Goal: Find specific page/section: Find specific page/section

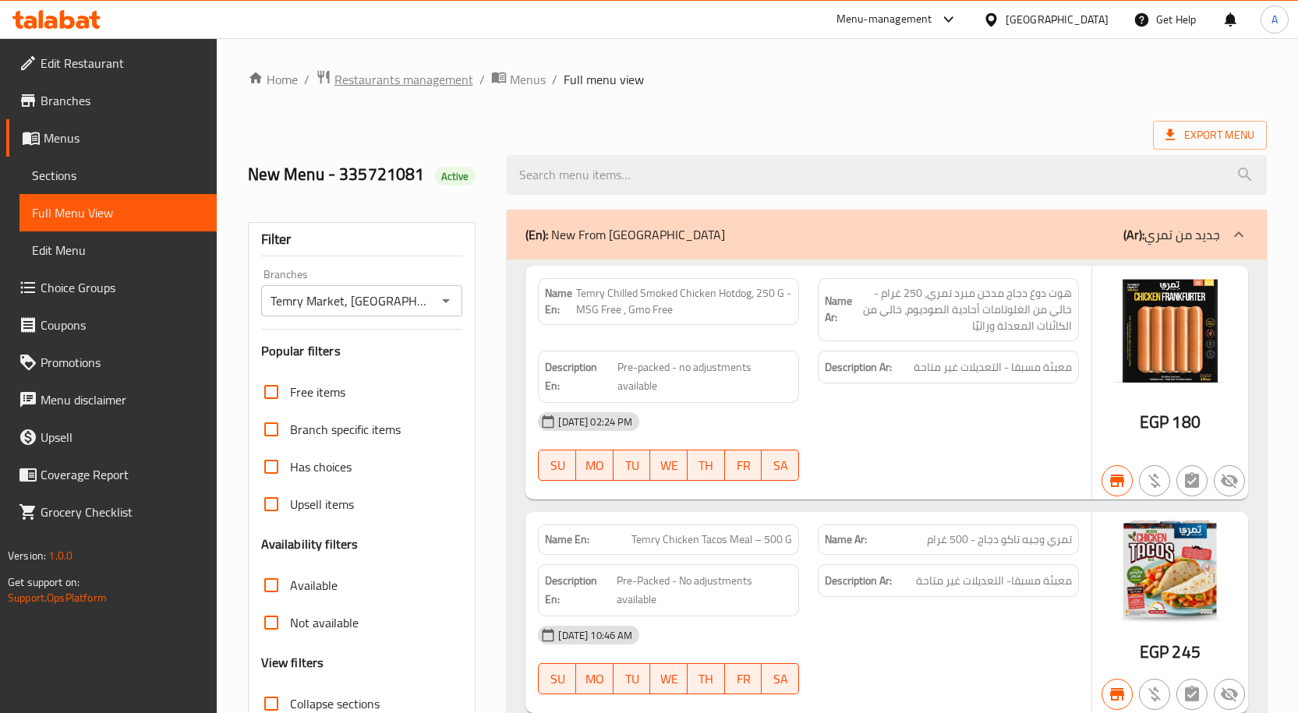
click at [430, 88] on span "Restaurants management" at bounding box center [403, 79] width 139 height 19
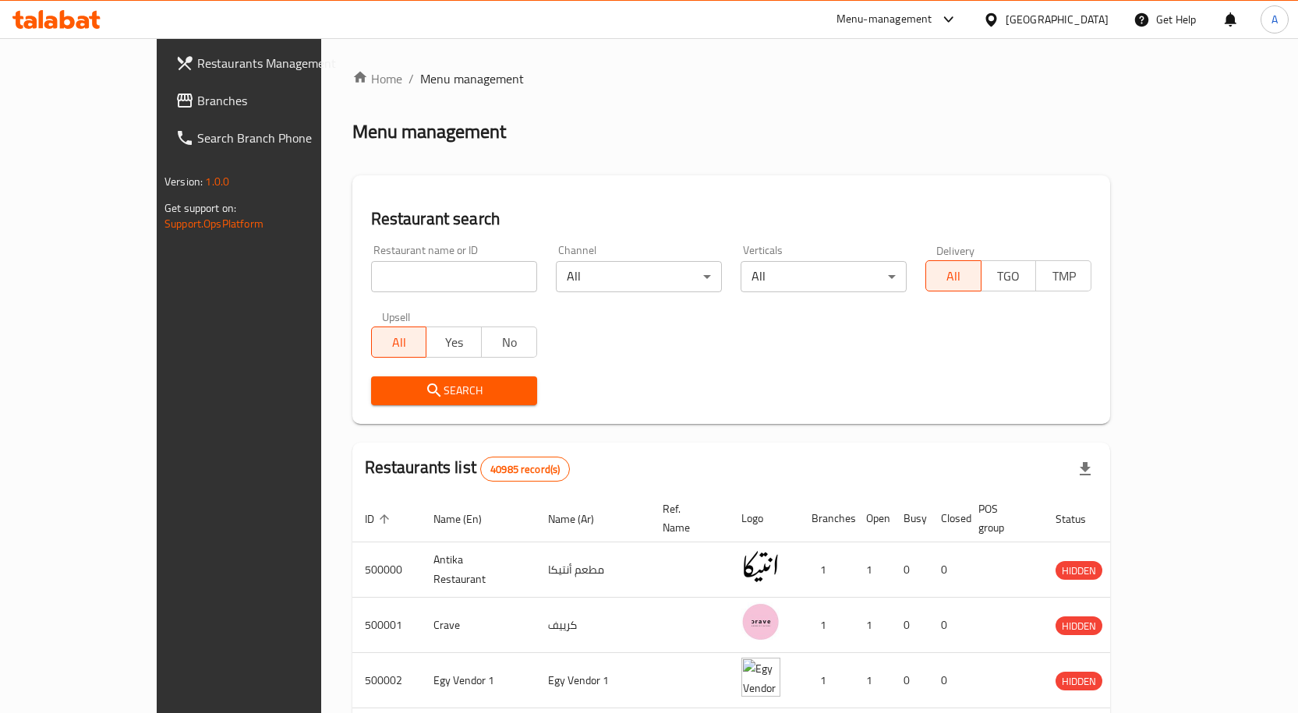
click at [375, 263] on input "search" at bounding box center [454, 276] width 166 height 31
paste input "667364"
type input "667364"
click button "Search" at bounding box center [454, 391] width 166 height 29
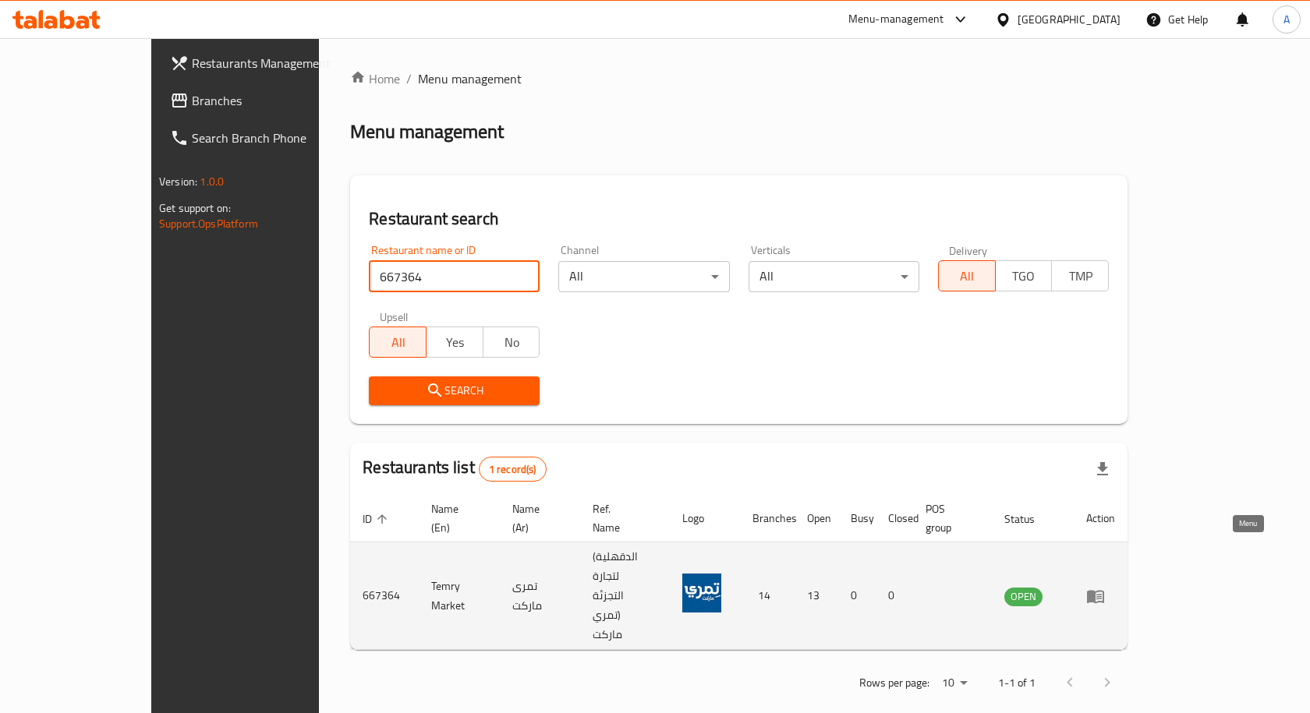
click at [1115, 587] on link "enhanced table" at bounding box center [1100, 596] width 29 height 19
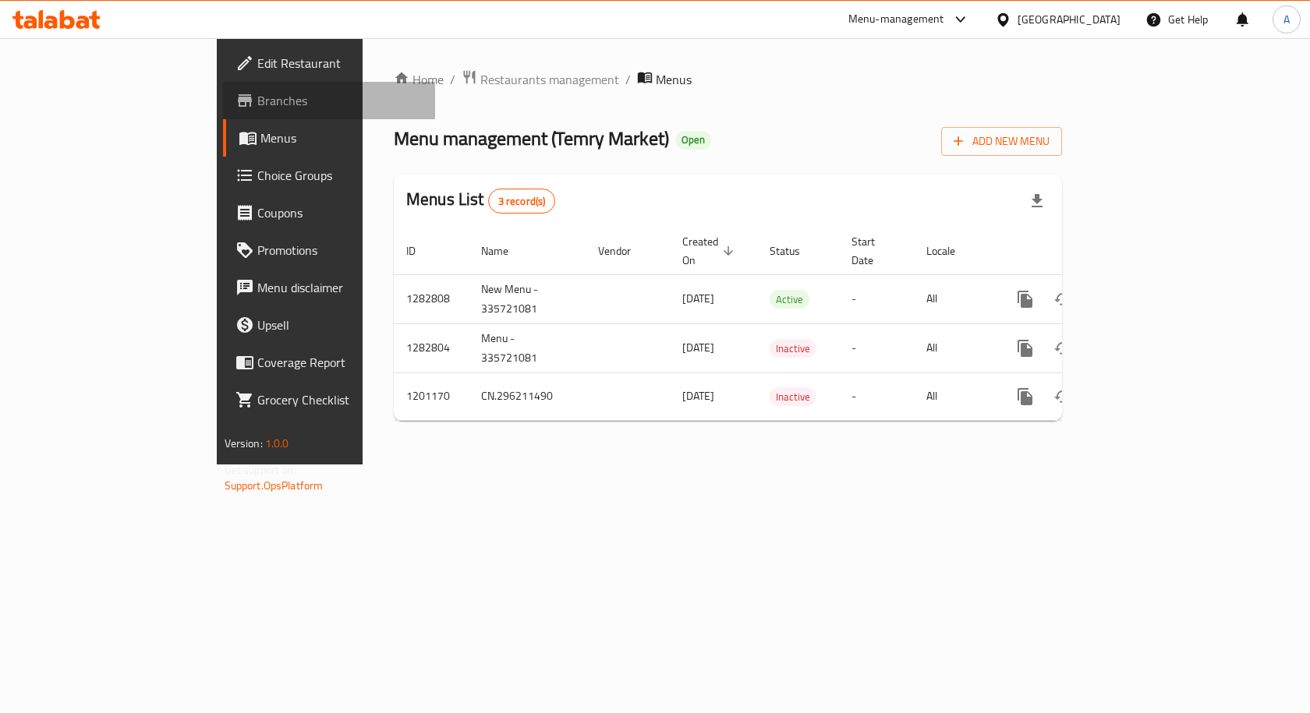
click at [257, 109] on span "Branches" at bounding box center [340, 100] width 166 height 19
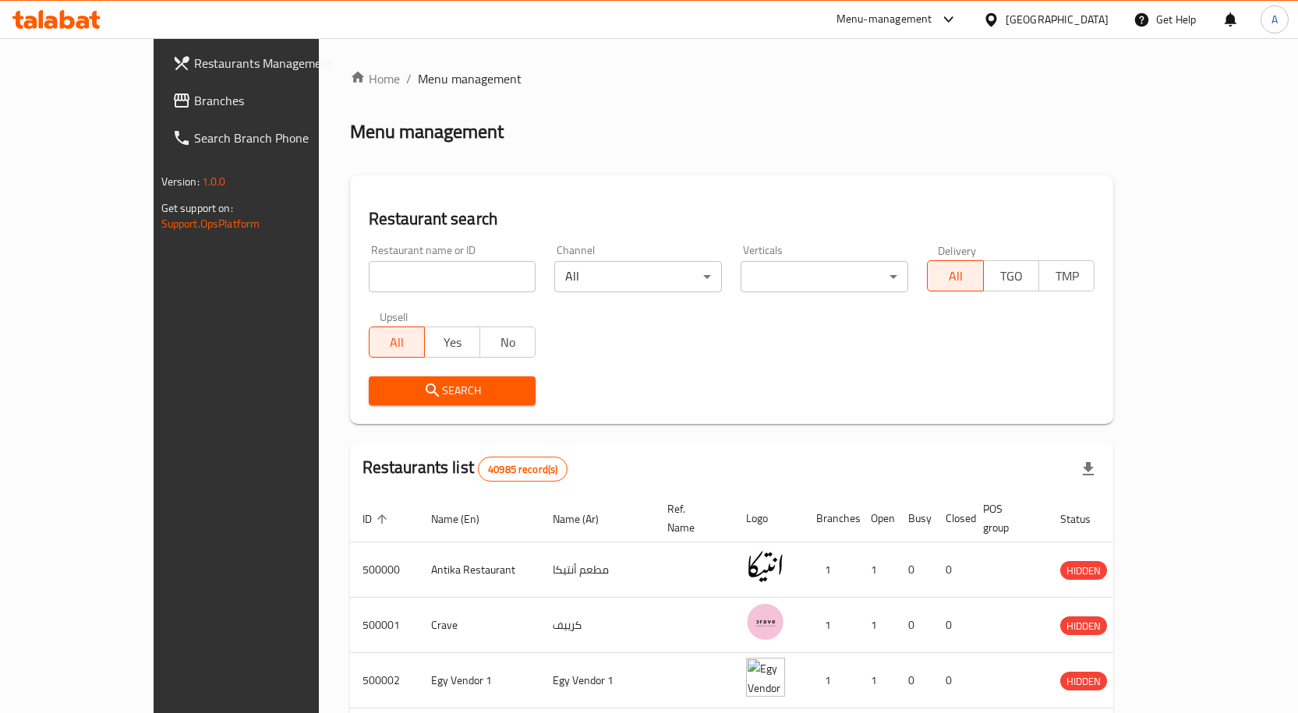
click at [932, 14] on div "Menu-management" at bounding box center [885, 19] width 96 height 19
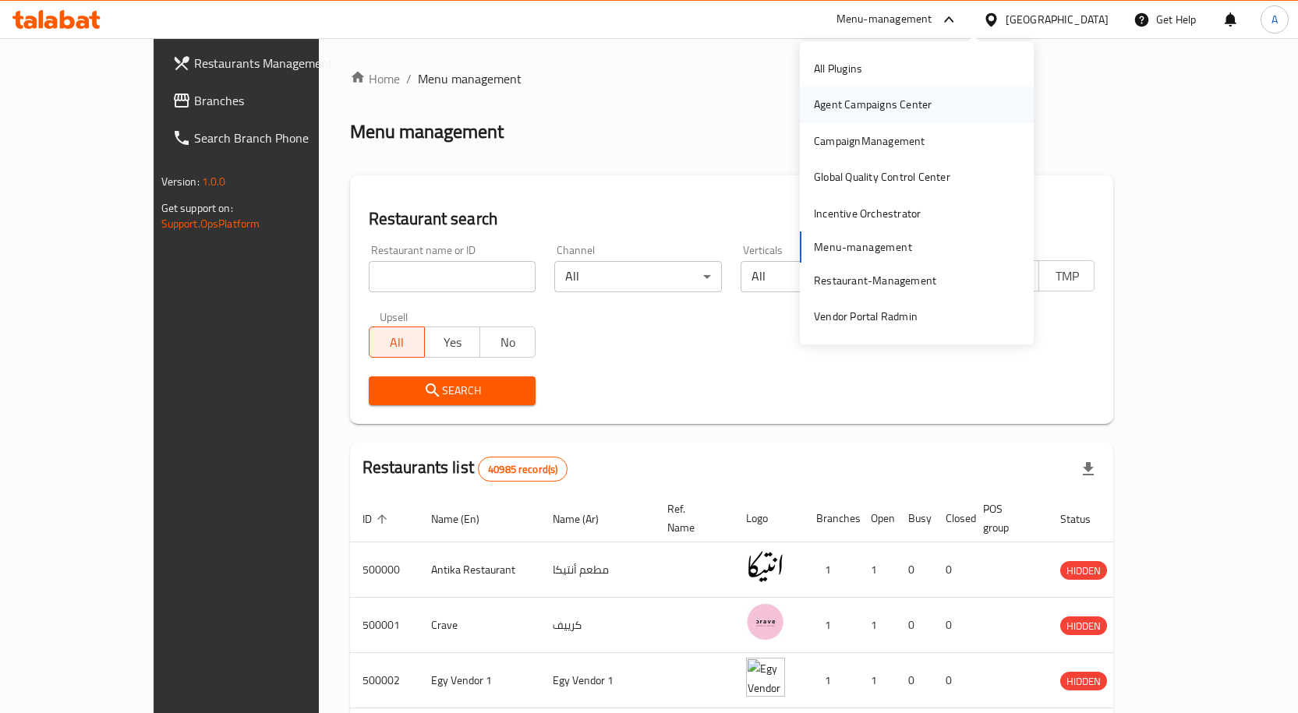
click at [901, 103] on div "Agent Campaigns Center" at bounding box center [873, 104] width 118 height 17
